Goal: Check status: Check status

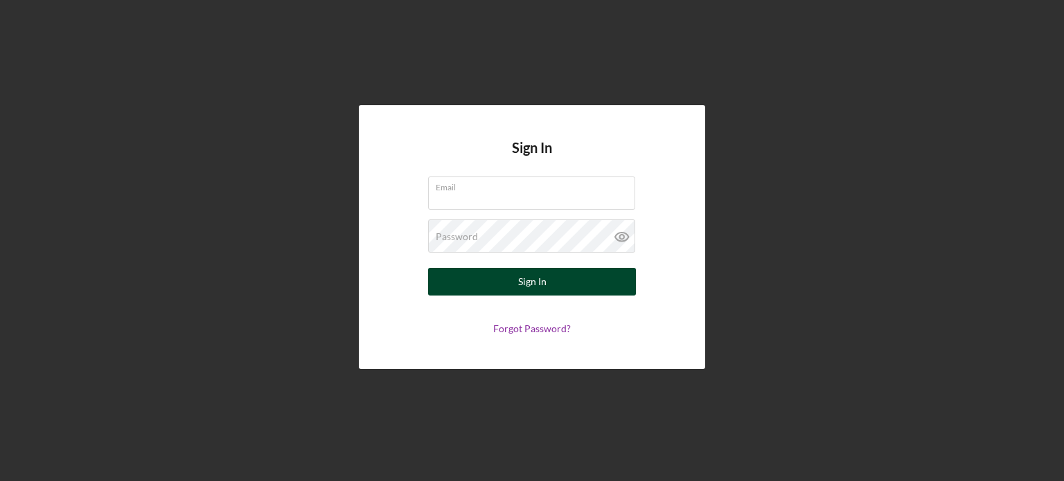
type input "[EMAIL_ADDRESS][DOMAIN_NAME]"
click at [518, 289] on div "Sign In" at bounding box center [532, 282] width 28 height 28
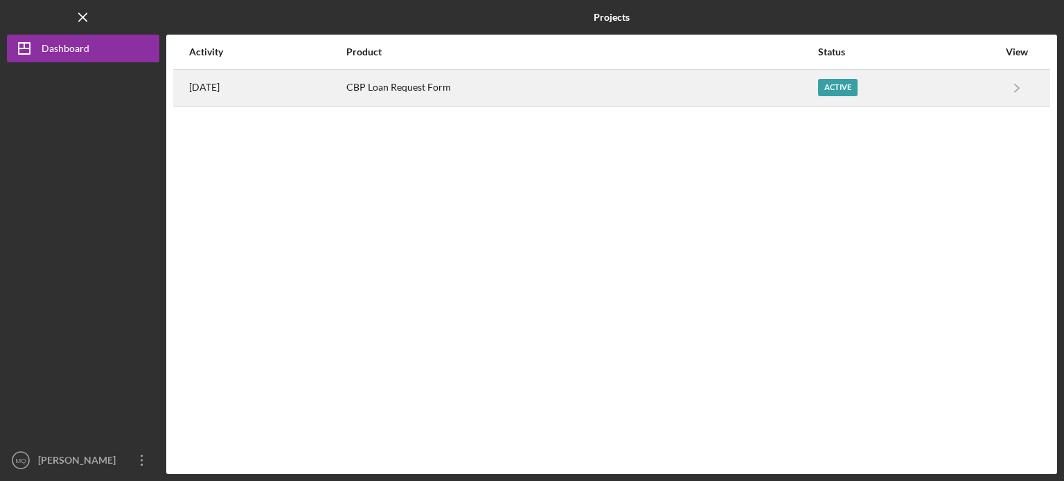
click at [857, 86] on div "Active" at bounding box center [837, 87] width 39 height 17
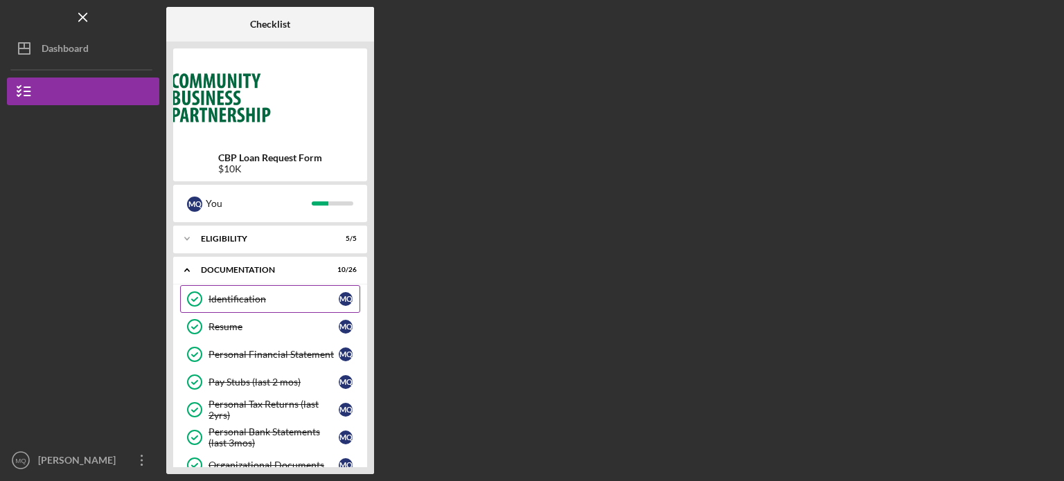
click at [274, 294] on div "Identification" at bounding box center [273, 299] width 130 height 11
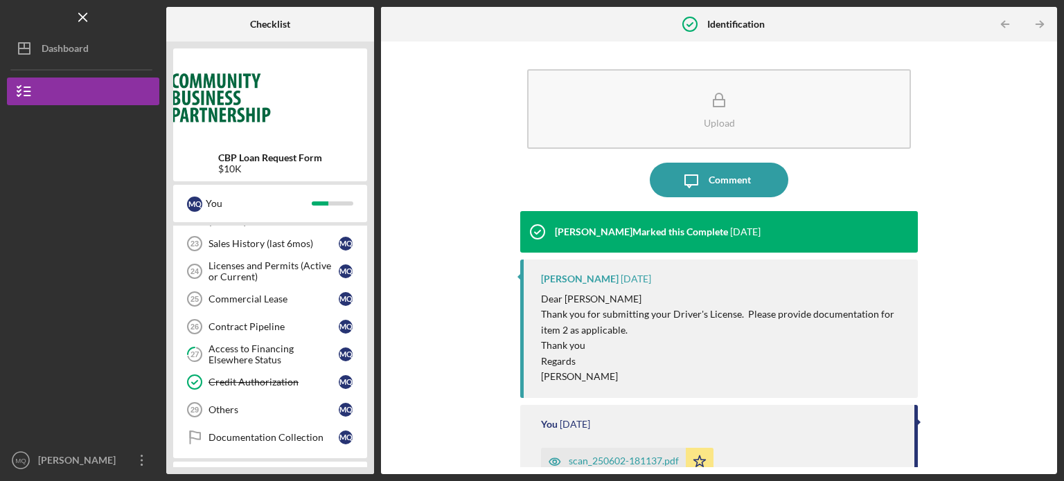
scroll to position [582, 0]
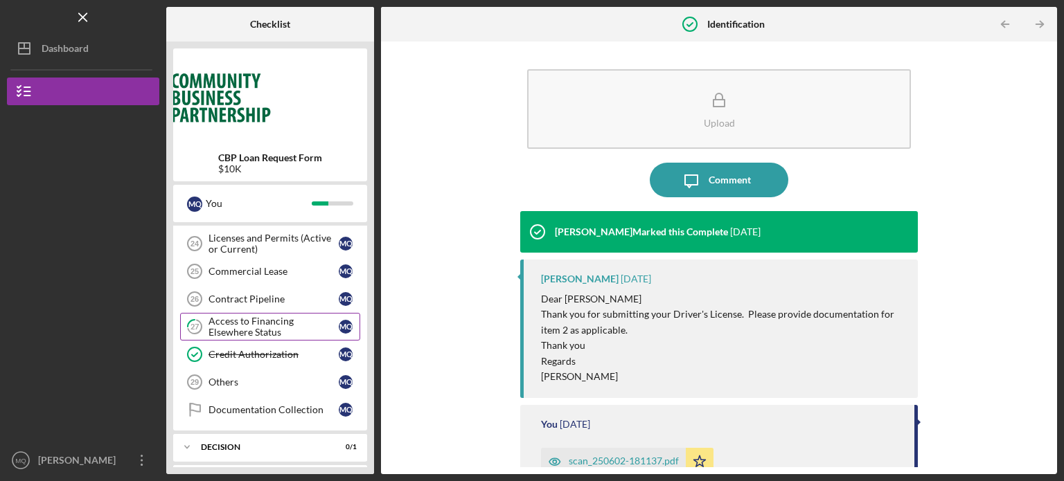
click at [269, 316] on div "Access to Financing Elsewhere Status" at bounding box center [273, 327] width 130 height 22
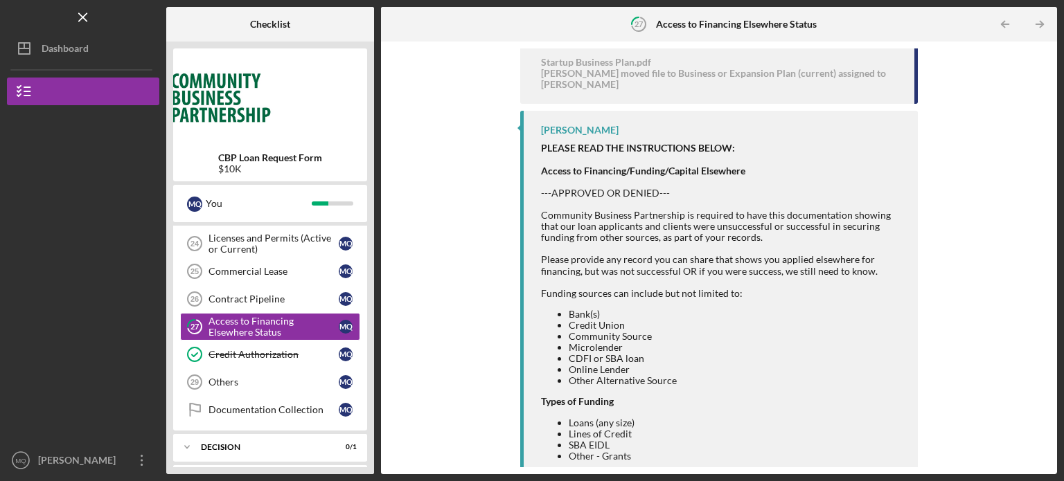
scroll to position [229, 0]
